Goal: Information Seeking & Learning: Find specific page/section

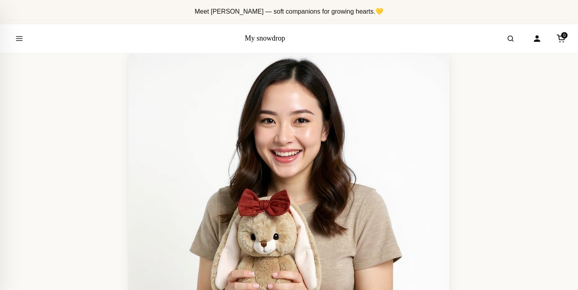
click at [31, 42] on div "My snowdrop 0" at bounding box center [289, 38] width 578 height 29
click at [24, 41] on button "Open menu" at bounding box center [19, 38] width 22 height 22
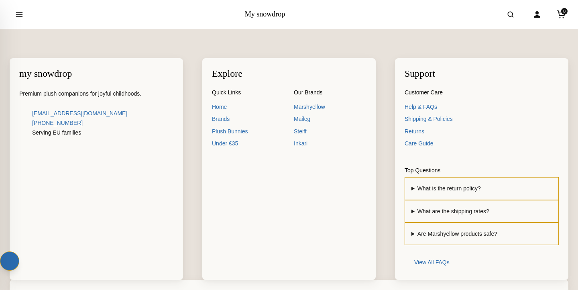
scroll to position [6051, 0]
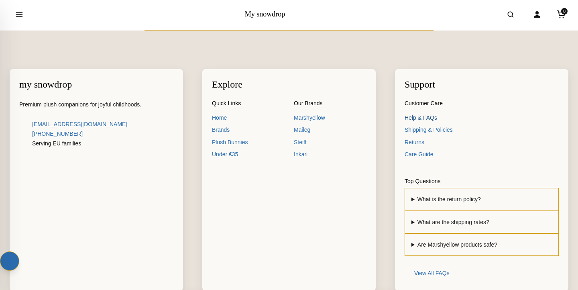
click at [429, 116] on link "Help & FAQs" at bounding box center [482, 117] width 154 height 9
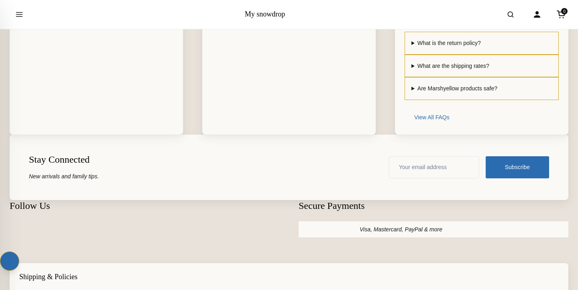
scroll to position [1444, 0]
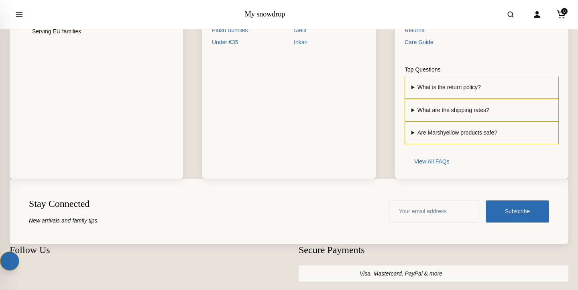
click at [256, 16] on link "My snowdrop" at bounding box center [265, 14] width 41 height 8
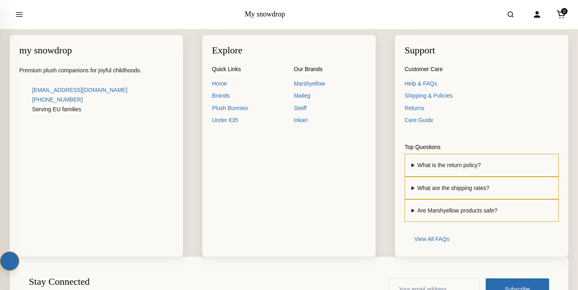
scroll to position [6080, 0]
